Goal: Information Seeking & Learning: Learn about a topic

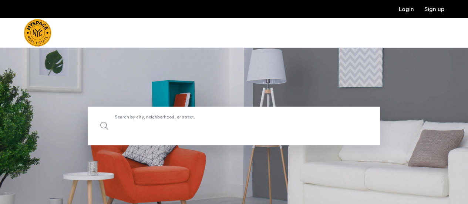
click at [186, 120] on label "Search by city, neighborhood, or street." at bounding box center [234, 126] width 292 height 38
click at [186, 120] on input "Search by city, neighborhood, or street." at bounding box center [234, 126] width 292 height 38
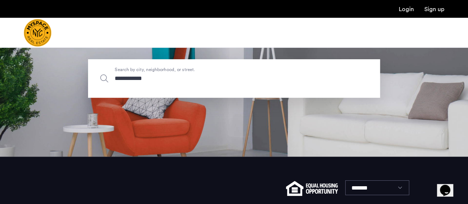
scroll to position [48, 0]
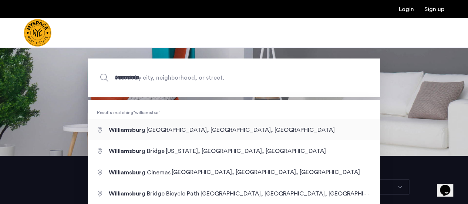
type input "**********"
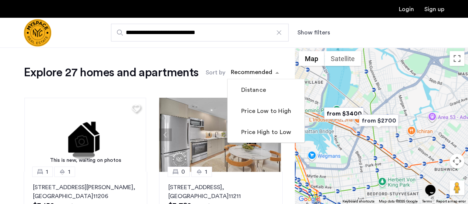
click at [250, 75] on div "sort-apartment" at bounding box center [252, 73] width 44 height 10
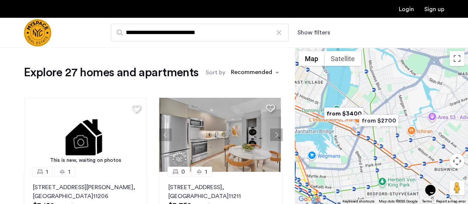
click at [318, 34] on button "Show filters" at bounding box center [313, 32] width 33 height 9
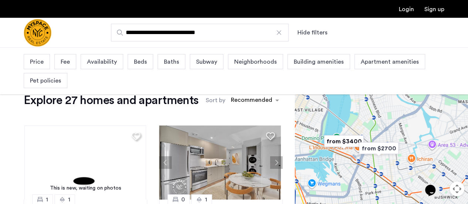
click at [137, 66] on div "Beds" at bounding box center [141, 61] width 26 height 15
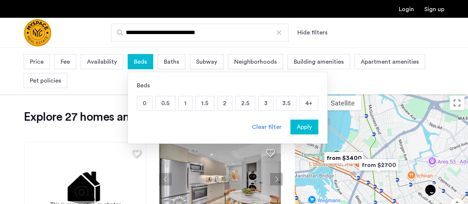
click at [225, 102] on p "2" at bounding box center [225, 103] width 14 height 14
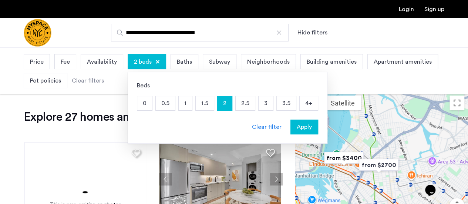
click at [297, 122] on span "Apply" at bounding box center [304, 126] width 15 height 9
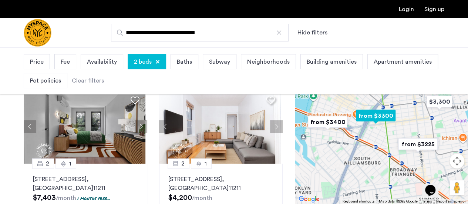
scroll to position [3, 0]
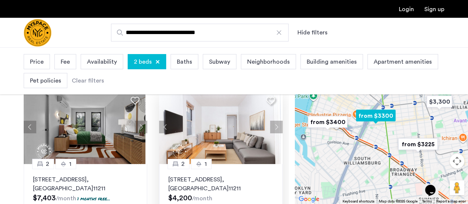
click at [270, 127] on button "Next apartment" at bounding box center [276, 127] width 13 height 13
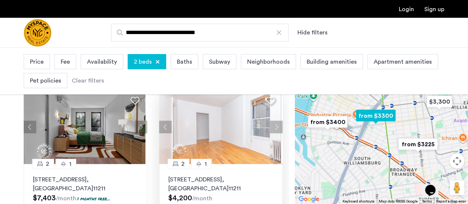
click at [270, 127] on button "Next apartment" at bounding box center [276, 127] width 13 height 13
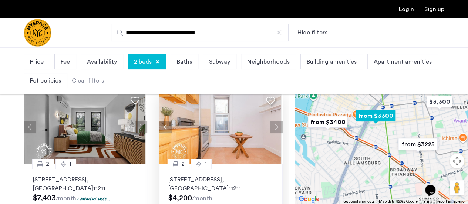
click at [270, 127] on button "Next apartment" at bounding box center [276, 127] width 13 height 13
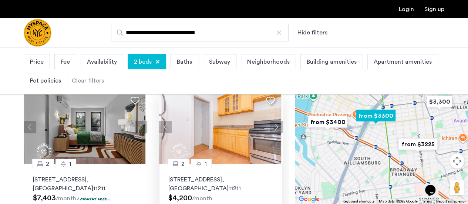
click at [270, 127] on button "Next apartment" at bounding box center [276, 127] width 13 height 13
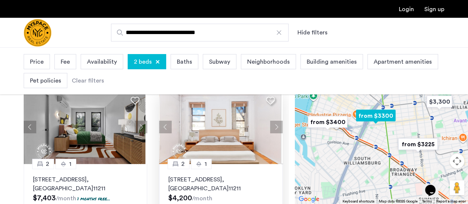
click at [216, 179] on p "228 S 3rd St, Unit E4, Brooklyn , NY 11211" at bounding box center [220, 184] width 105 height 18
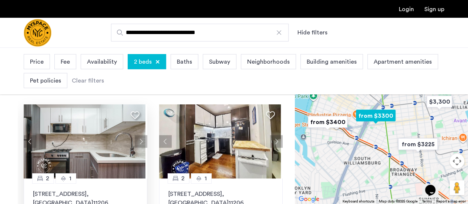
scroll to position [152, 0]
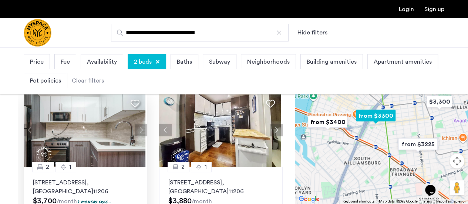
click at [138, 131] on button "Next apartment" at bounding box center [141, 130] width 13 height 13
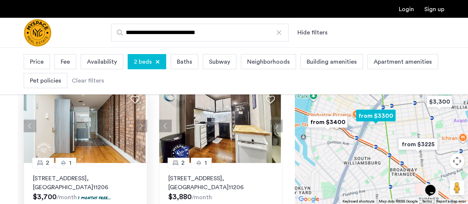
scroll to position [156, 0]
click at [142, 122] on button "Next apartment" at bounding box center [141, 125] width 13 height 13
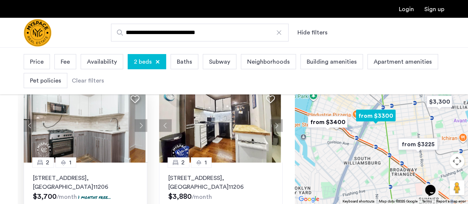
click at [142, 122] on button "Next apartment" at bounding box center [141, 125] width 13 height 13
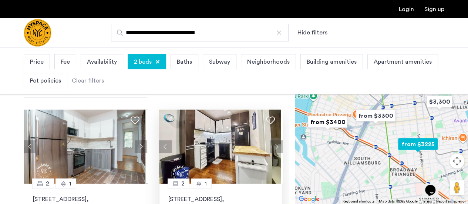
scroll to position [135, 0]
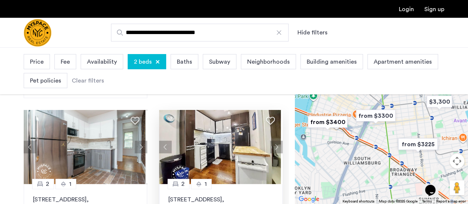
click at [277, 146] on button "Next apartment" at bounding box center [276, 147] width 13 height 13
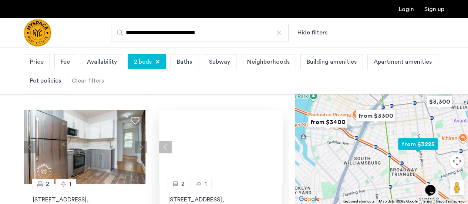
click at [277, 146] on div at bounding box center [221, 147] width 124 height 74
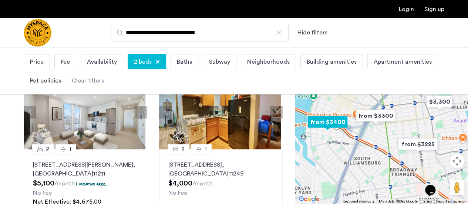
scroll to position [303, 0]
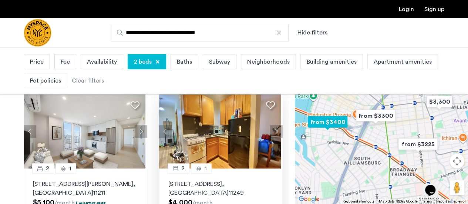
click at [272, 133] on button "Next apartment" at bounding box center [276, 131] width 13 height 13
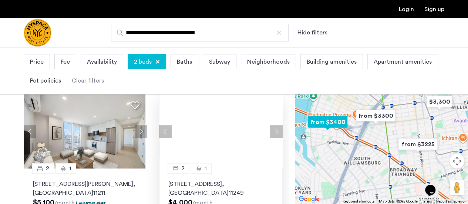
click at [272, 133] on div at bounding box center [221, 131] width 124 height 74
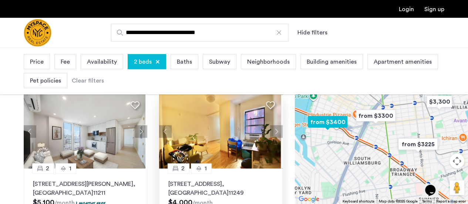
click at [272, 128] on button "Next apartment" at bounding box center [276, 131] width 13 height 13
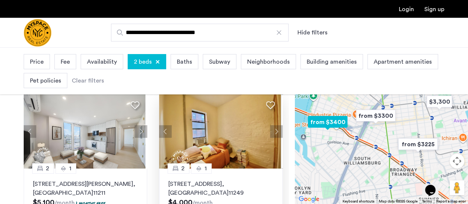
click at [272, 128] on button "Next apartment" at bounding box center [276, 131] width 13 height 13
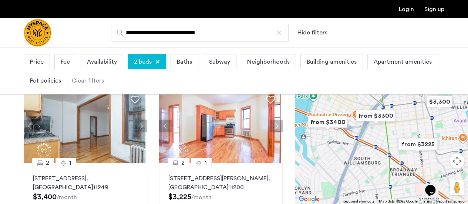
scroll to position [461, 0]
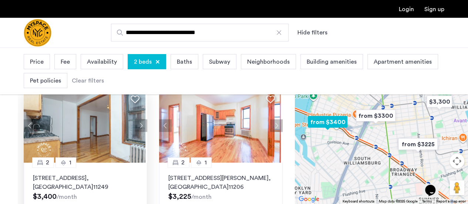
click at [141, 127] on button "Next apartment" at bounding box center [141, 125] width 13 height 13
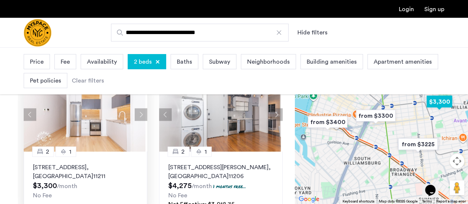
scroll to position [635, 0]
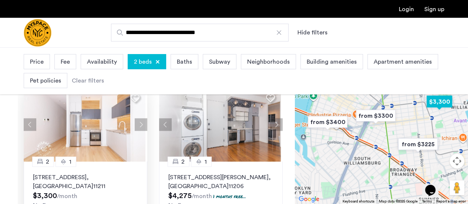
click at [138, 121] on button "Next apartment" at bounding box center [141, 124] width 13 height 13
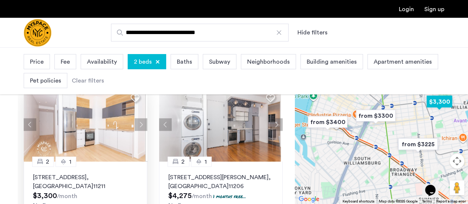
click at [137, 124] on button "Next apartment" at bounding box center [141, 124] width 13 height 13
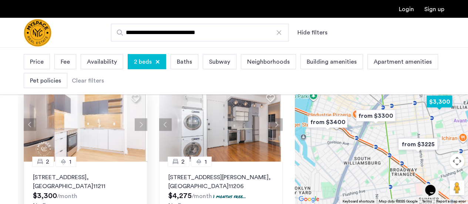
click at [137, 124] on button "Next apartment" at bounding box center [141, 124] width 13 height 13
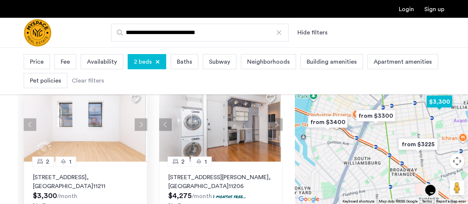
click at [141, 124] on button "Next apartment" at bounding box center [141, 124] width 13 height 13
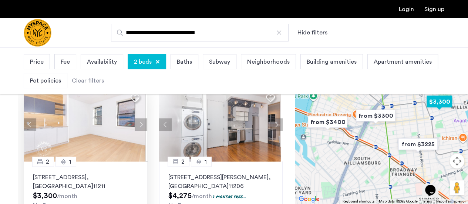
click at [141, 124] on button "Next apartment" at bounding box center [141, 124] width 13 height 13
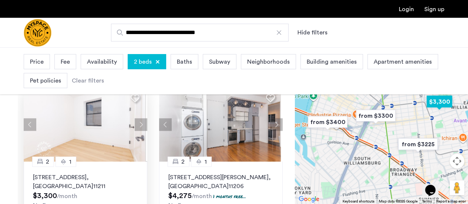
click at [141, 124] on button "Next apartment" at bounding box center [141, 124] width 13 height 13
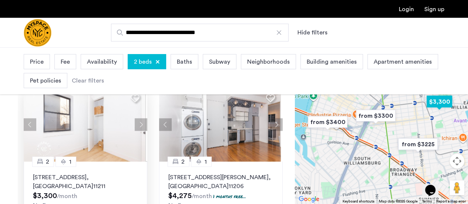
click at [141, 124] on button "Next apartment" at bounding box center [141, 124] width 13 height 13
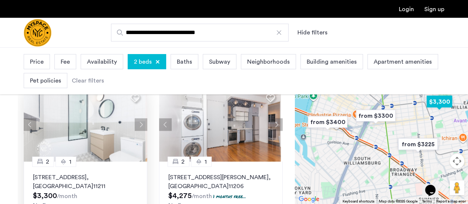
click at [141, 124] on button "Next apartment" at bounding box center [141, 124] width 13 height 13
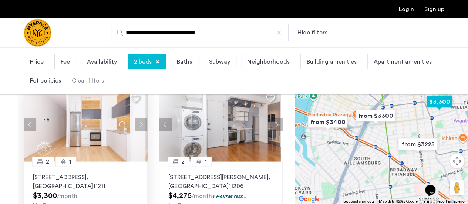
click at [141, 124] on button "Next apartment" at bounding box center [141, 124] width 13 height 13
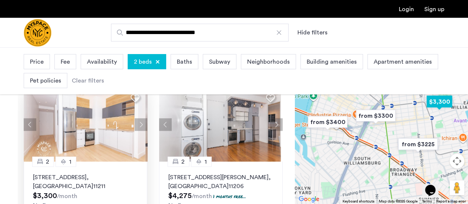
click at [141, 124] on button "Next apartment" at bounding box center [141, 124] width 13 height 13
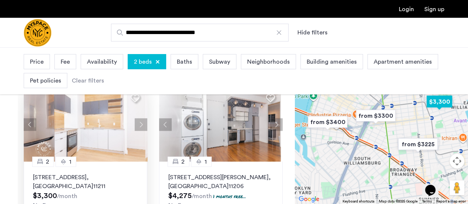
click at [141, 124] on button "Next apartment" at bounding box center [141, 124] width 13 height 13
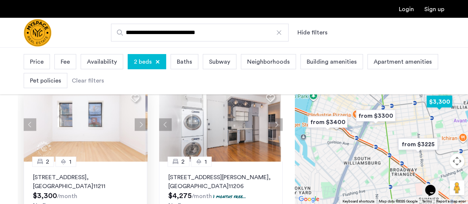
click at [141, 124] on button "Next apartment" at bounding box center [141, 124] width 13 height 13
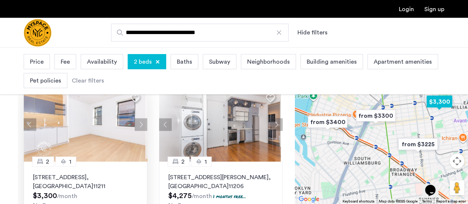
click at [141, 124] on button "Next apartment" at bounding box center [141, 124] width 13 height 13
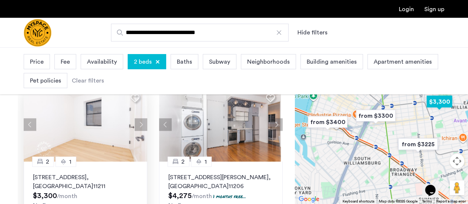
click at [141, 124] on button "Next apartment" at bounding box center [141, 124] width 13 height 13
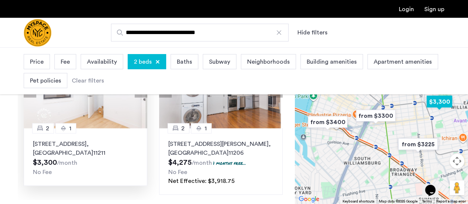
scroll to position [188, 0]
click at [100, 141] on p "283 Powers St, Unit 1RF, Brooklyn , NY 11211" at bounding box center [85, 148] width 105 height 18
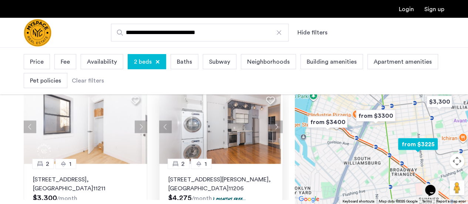
scroll to position [609, 0]
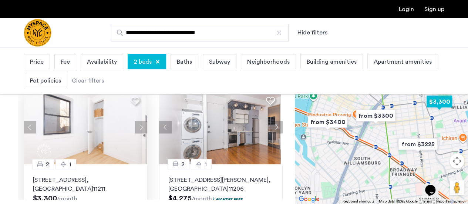
click at [140, 126] on button "Next apartment" at bounding box center [141, 127] width 13 height 13
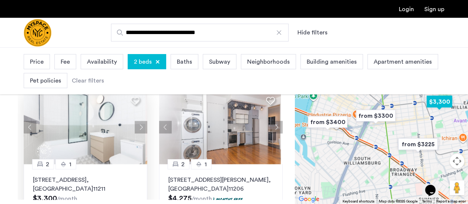
click at [140, 126] on button "Next apartment" at bounding box center [141, 127] width 13 height 13
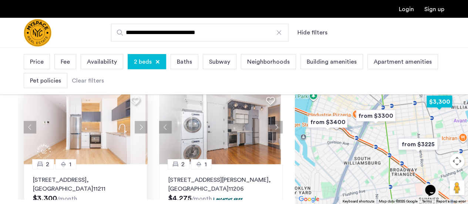
click at [140, 126] on button "Next apartment" at bounding box center [141, 127] width 13 height 13
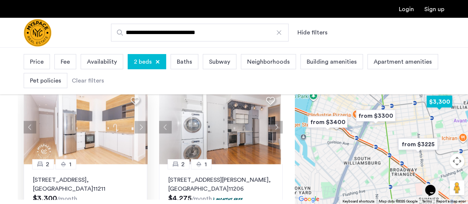
click at [140, 126] on button "Next apartment" at bounding box center [141, 127] width 13 height 13
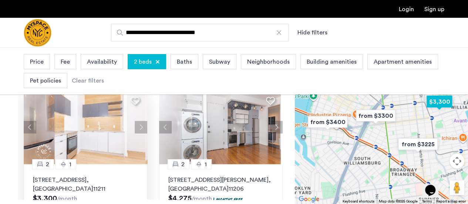
click at [140, 126] on button "Next apartment" at bounding box center [141, 127] width 13 height 13
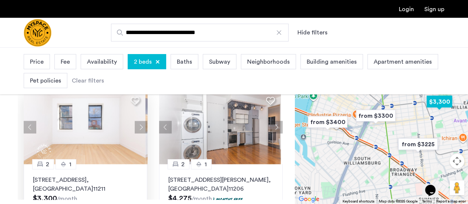
click at [140, 126] on button "Next apartment" at bounding box center [141, 127] width 13 height 13
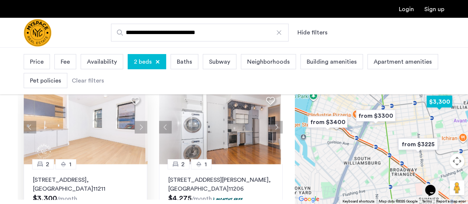
click at [140, 126] on button "Next apartment" at bounding box center [141, 127] width 13 height 13
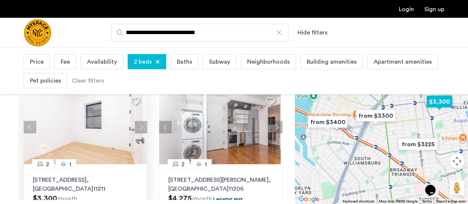
click at [140, 126] on button "Next apartment" at bounding box center [141, 127] width 13 height 13
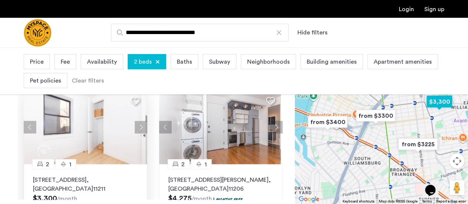
click at [140, 126] on button "Next apartment" at bounding box center [141, 127] width 13 height 13
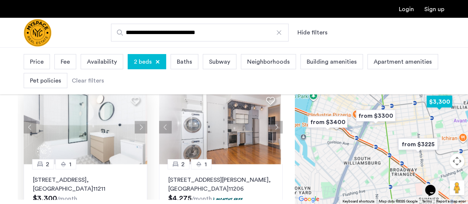
click at [140, 126] on button "Next apartment" at bounding box center [141, 127] width 13 height 13
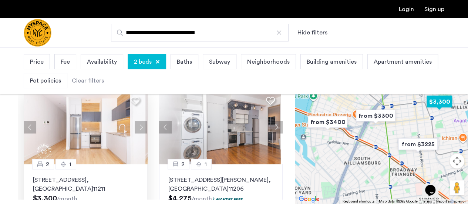
click at [139, 126] on button "Next apartment" at bounding box center [141, 127] width 13 height 13
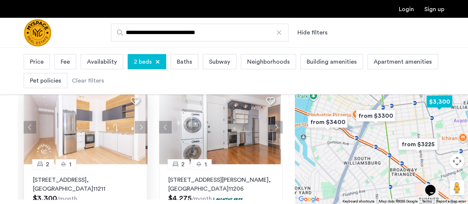
click at [139, 126] on button "Next apartment" at bounding box center [141, 127] width 13 height 13
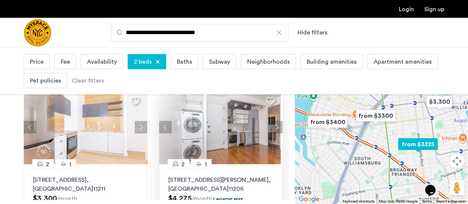
click at [272, 126] on button "Next apartment" at bounding box center [276, 127] width 13 height 13
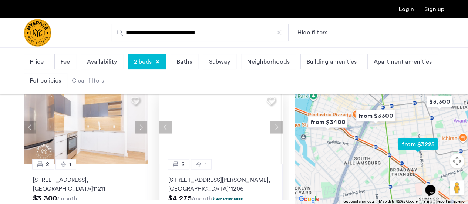
click at [272, 126] on div at bounding box center [221, 127] width 124 height 74
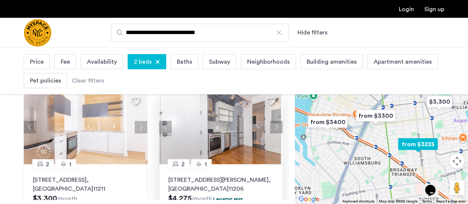
click at [275, 126] on button "Next apartment" at bounding box center [276, 127] width 13 height 13
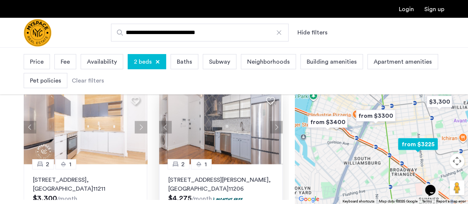
click at [275, 126] on button "Next apartment" at bounding box center [276, 127] width 13 height 13
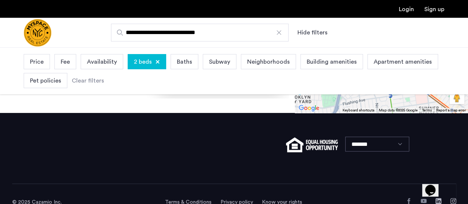
scroll to position [267, 0]
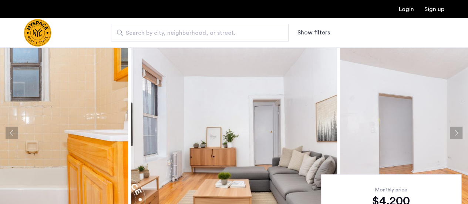
scroll to position [25, 0]
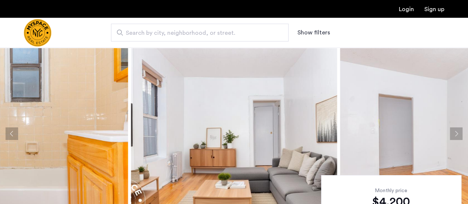
click at [453, 133] on button "Next apartment" at bounding box center [456, 133] width 13 height 13
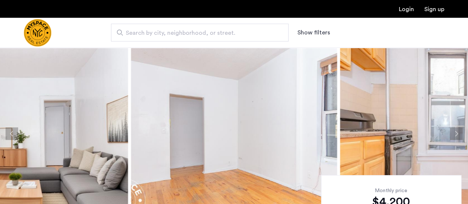
scroll to position [66, 0]
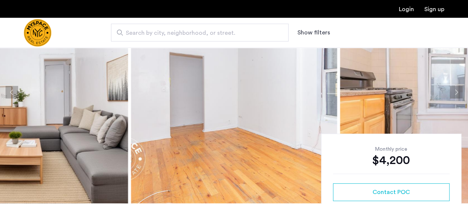
click at [457, 91] on button "Next apartment" at bounding box center [456, 92] width 13 height 13
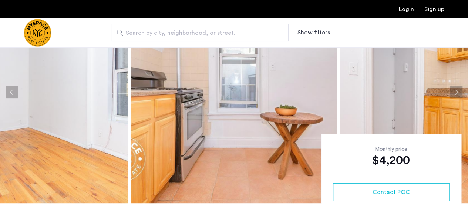
click at [457, 91] on button "Next apartment" at bounding box center [456, 92] width 13 height 13
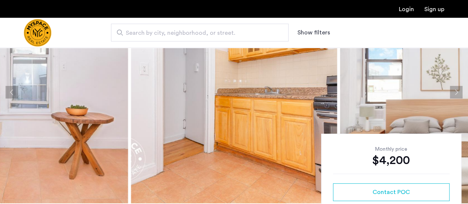
click at [457, 91] on button "Next apartment" at bounding box center [456, 92] width 13 height 13
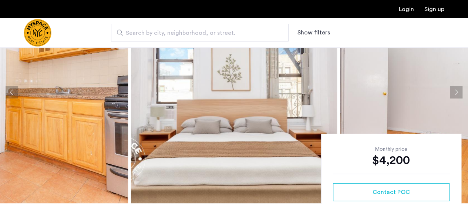
click at [457, 91] on button "Next apartment" at bounding box center [456, 92] width 13 height 13
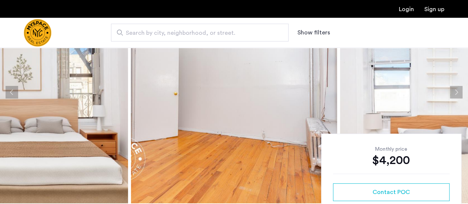
click at [457, 91] on button "Next apartment" at bounding box center [456, 92] width 13 height 13
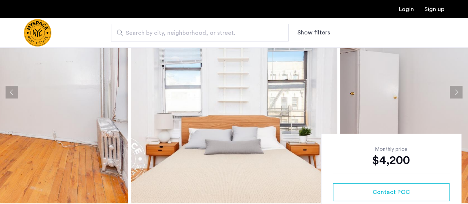
click at [457, 91] on button "Next apartment" at bounding box center [456, 92] width 13 height 13
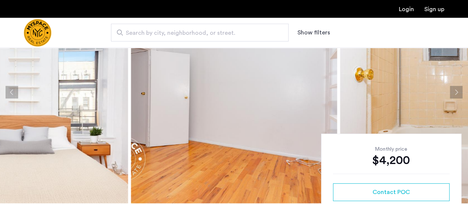
click at [457, 91] on button "Next apartment" at bounding box center [456, 92] width 13 height 13
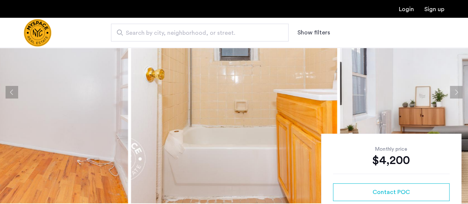
click at [457, 91] on button "Next apartment" at bounding box center [456, 92] width 13 height 13
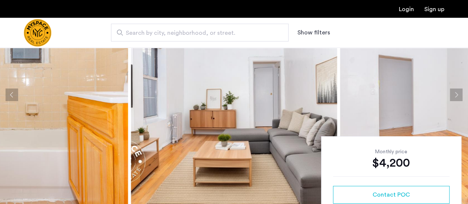
scroll to position [64, 0]
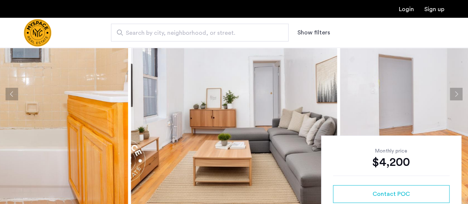
click at [455, 95] on button "Next apartment" at bounding box center [456, 94] width 13 height 13
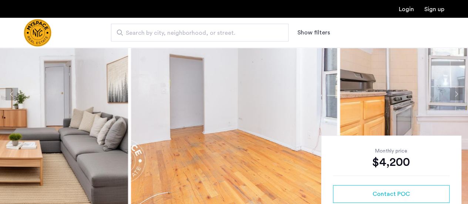
click at [455, 95] on button "Next apartment" at bounding box center [456, 94] width 13 height 13
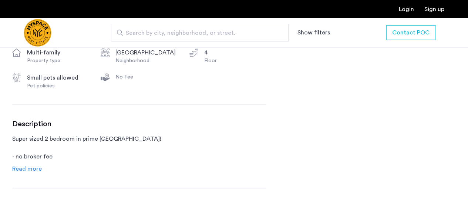
scroll to position [346, 0]
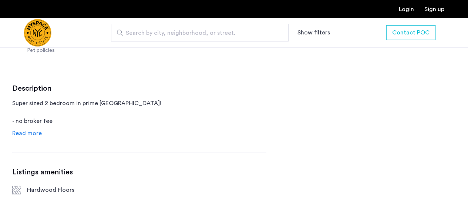
click at [37, 133] on span "Read more" at bounding box center [27, 133] width 30 height 6
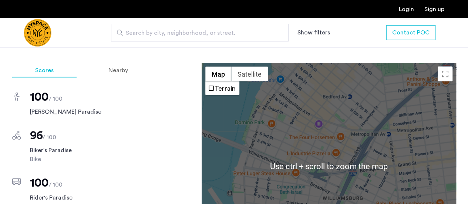
scroll to position [834, 0]
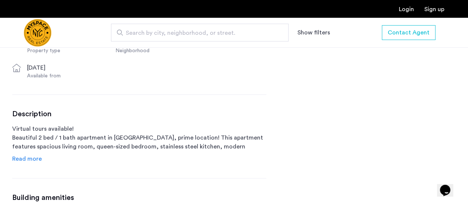
scroll to position [331, 0]
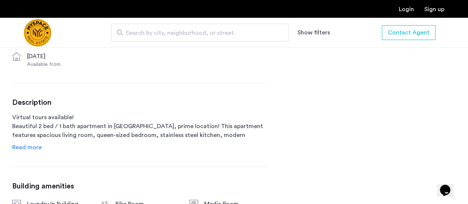
click at [36, 145] on span "Read more" at bounding box center [27, 147] width 30 height 6
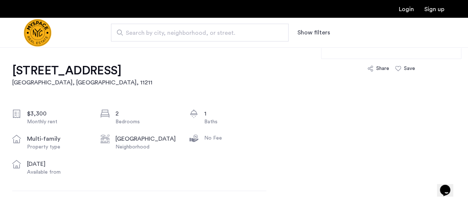
scroll to position [223, 0]
